Goal: Find specific page/section

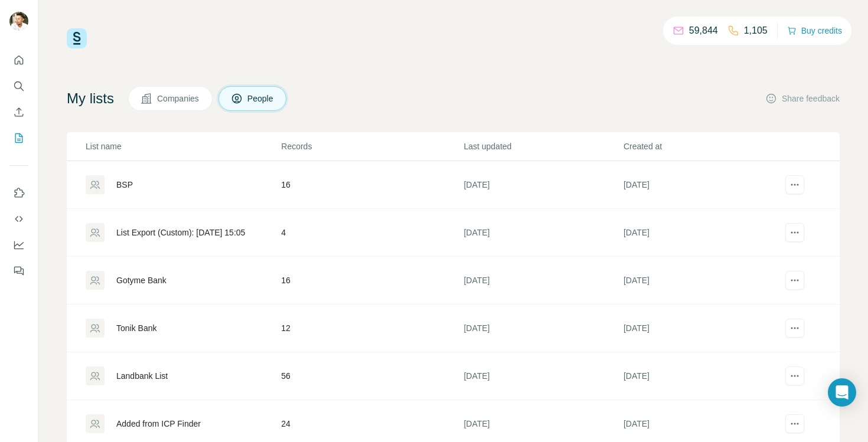
click at [219, 148] on p "List name" at bounding box center [183, 147] width 194 height 12
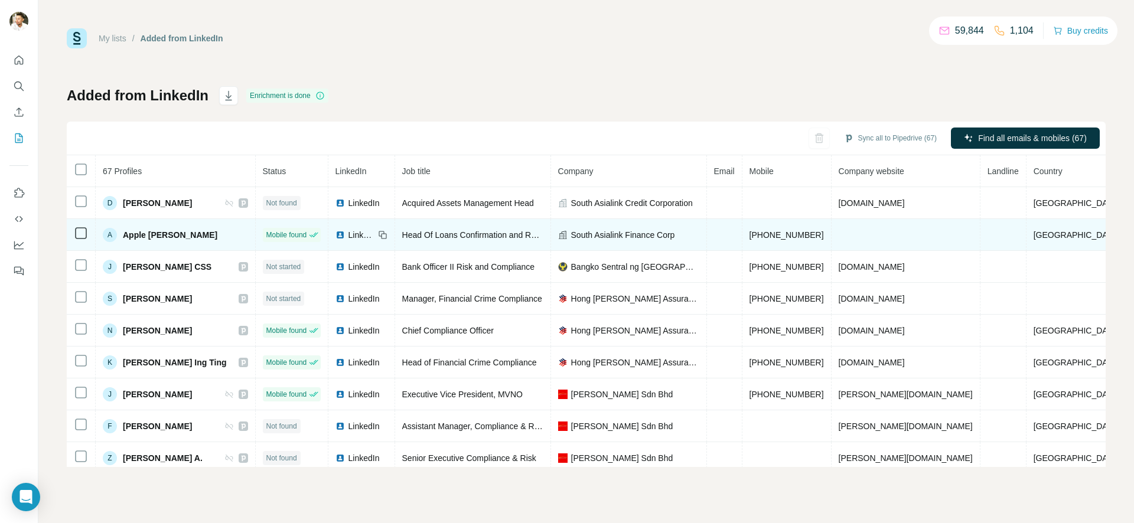
click at [890, 236] on td at bounding box center [905, 235] width 149 height 32
click at [890, 231] on td at bounding box center [905, 235] width 149 height 32
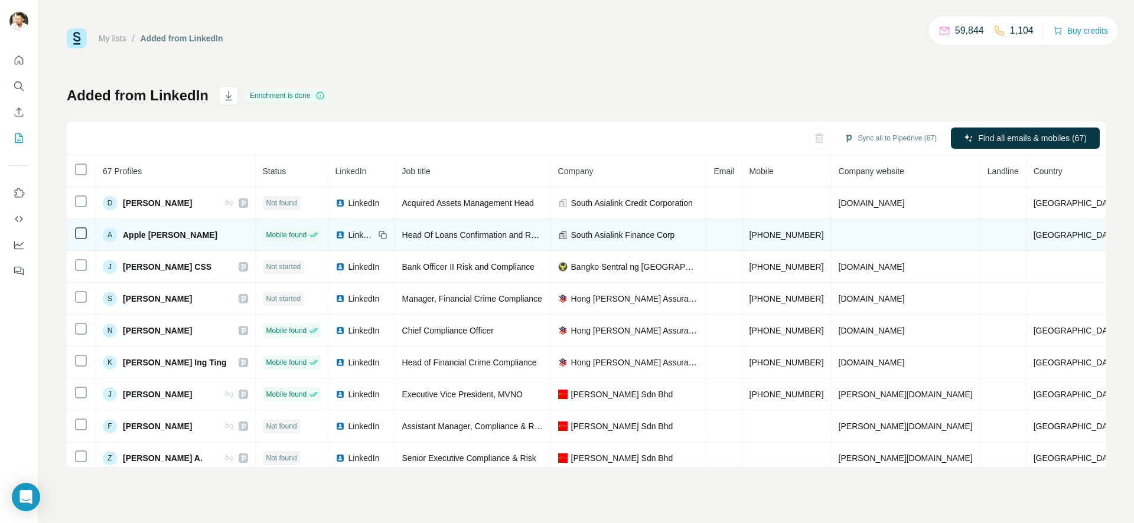
click at [890, 231] on td at bounding box center [905, 235] width 149 height 32
